Goal: Navigation & Orientation: Find specific page/section

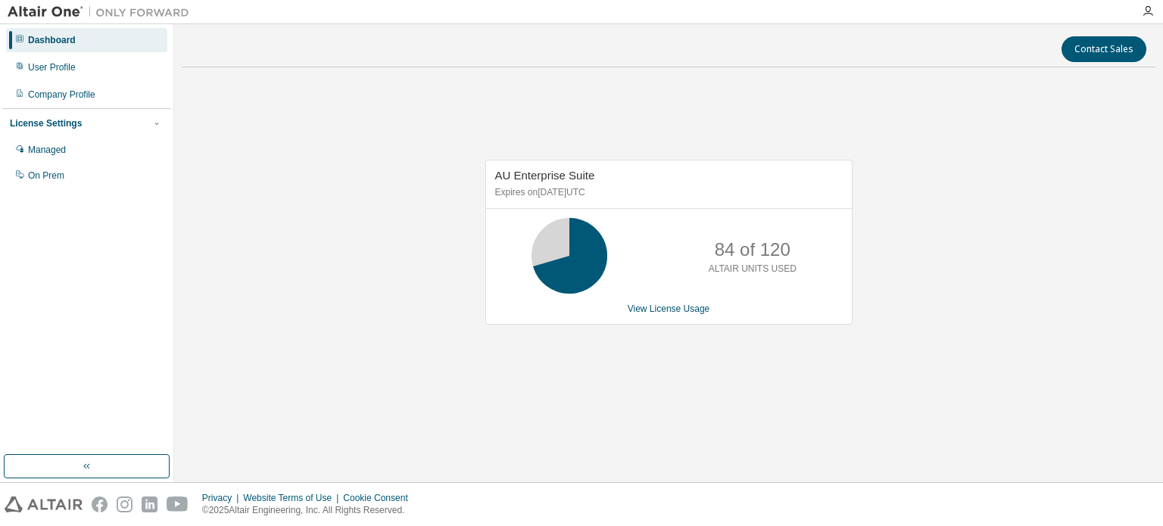
click at [781, 114] on div "AU Enterprise Suite Expires on [DATE] UTC 84 of 120 ALTAIR UNITS USED View Lice…" at bounding box center [669, 250] width 974 height 342
